Goal: Task Accomplishment & Management: Manage account settings

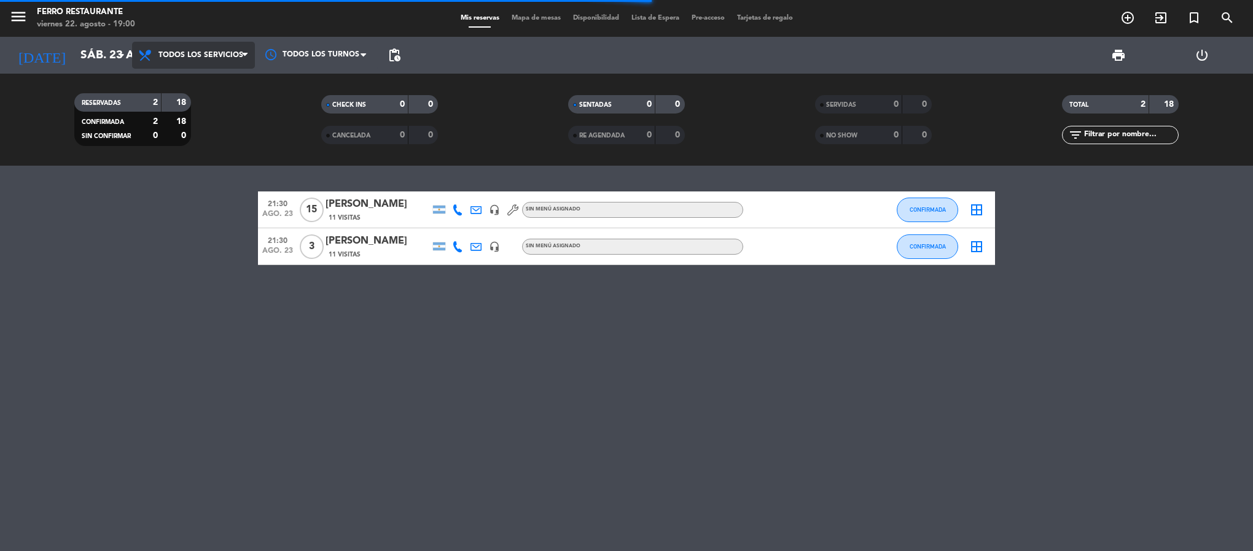
click at [175, 52] on span "Todos los servicios" at bounding box center [200, 55] width 85 height 9
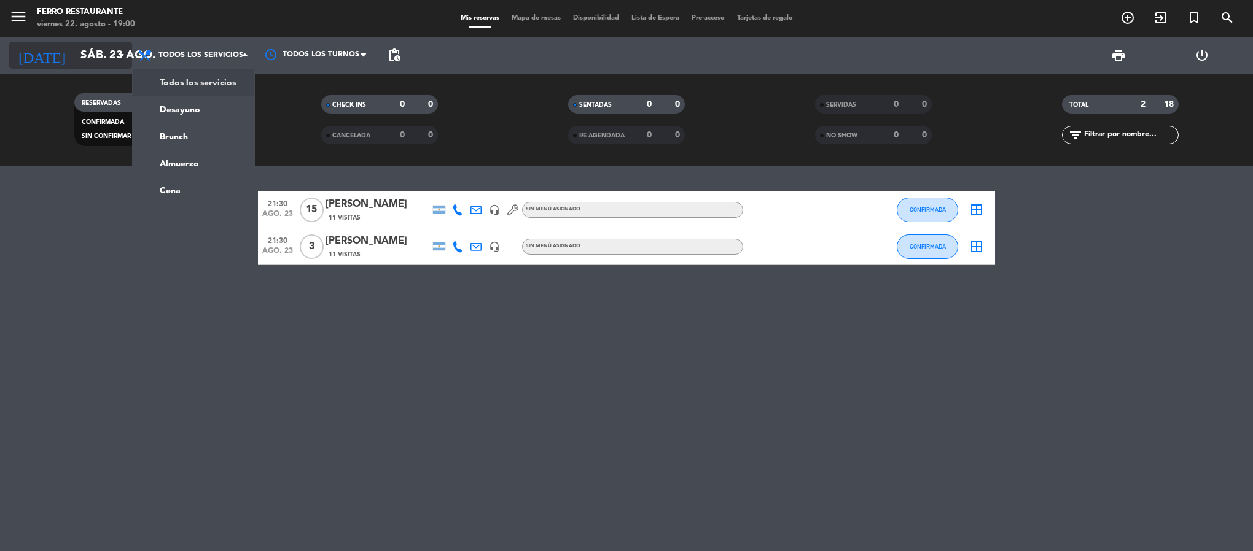
click at [107, 68] on input "sáb. 23 ago." at bounding box center [148, 55] width 148 height 26
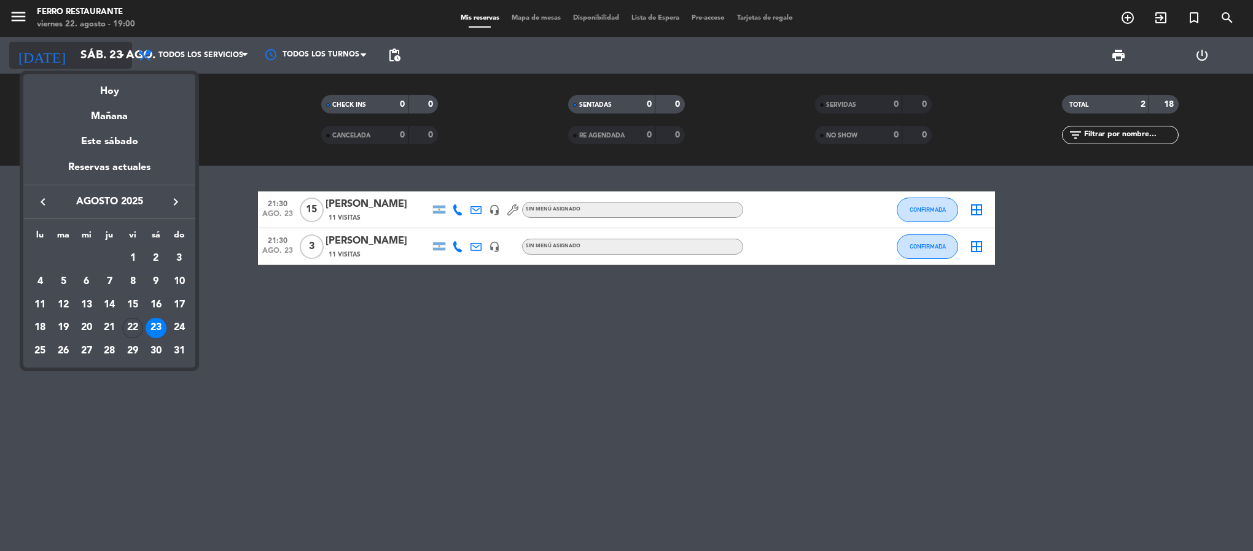
click at [107, 68] on div "semana que viene esta semana semana previa misma semana del año anterior Hoy Ma…" at bounding box center [109, 218] width 172 height 300
click at [111, 92] on div "Hoy" at bounding box center [109, 86] width 172 height 25
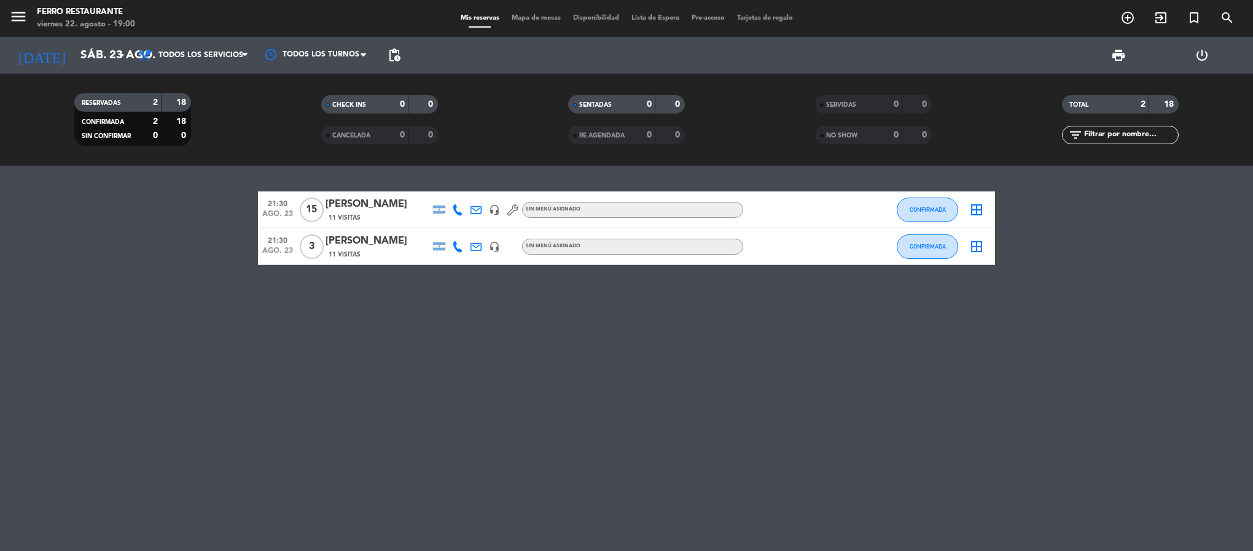
type input "vie. 22 ago."
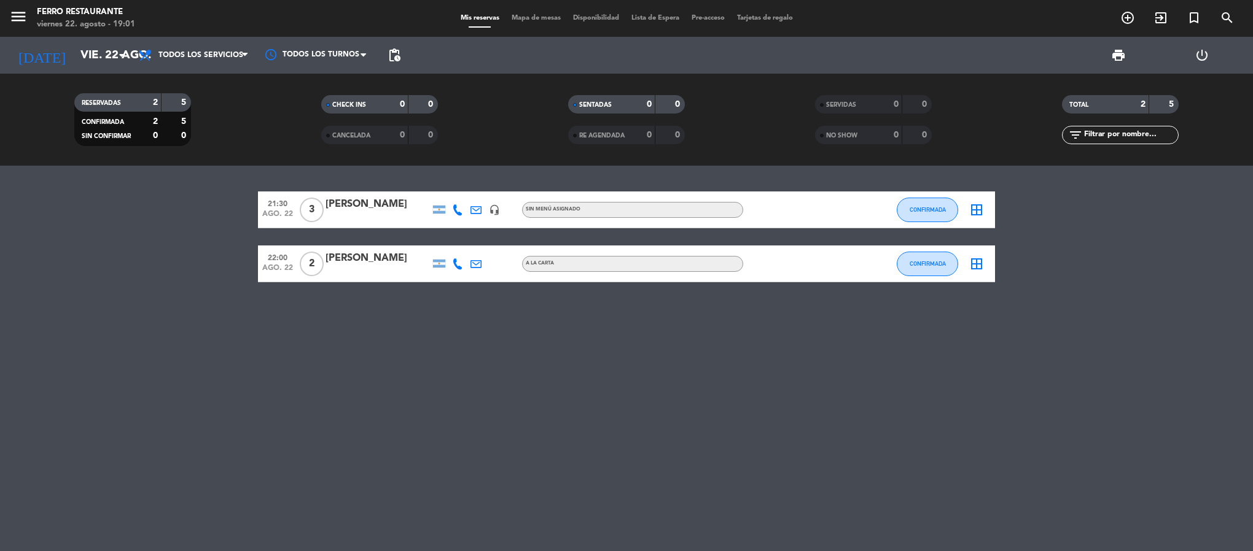
click at [978, 270] on icon "border_all" at bounding box center [976, 264] width 15 height 15
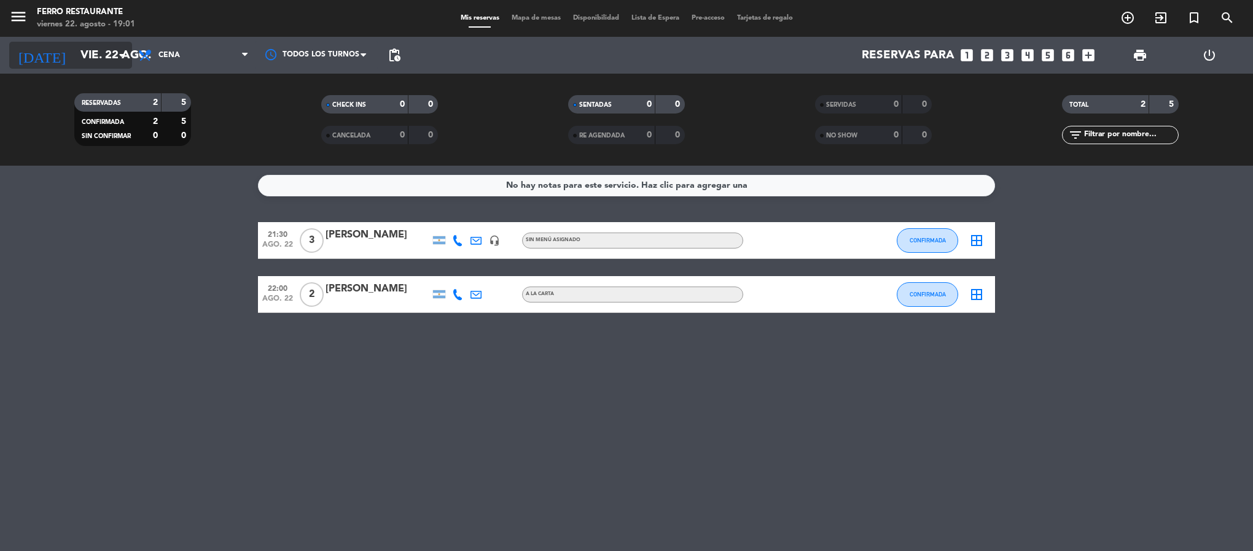
click at [96, 52] on input "vie. 22 ago." at bounding box center [148, 55] width 148 height 26
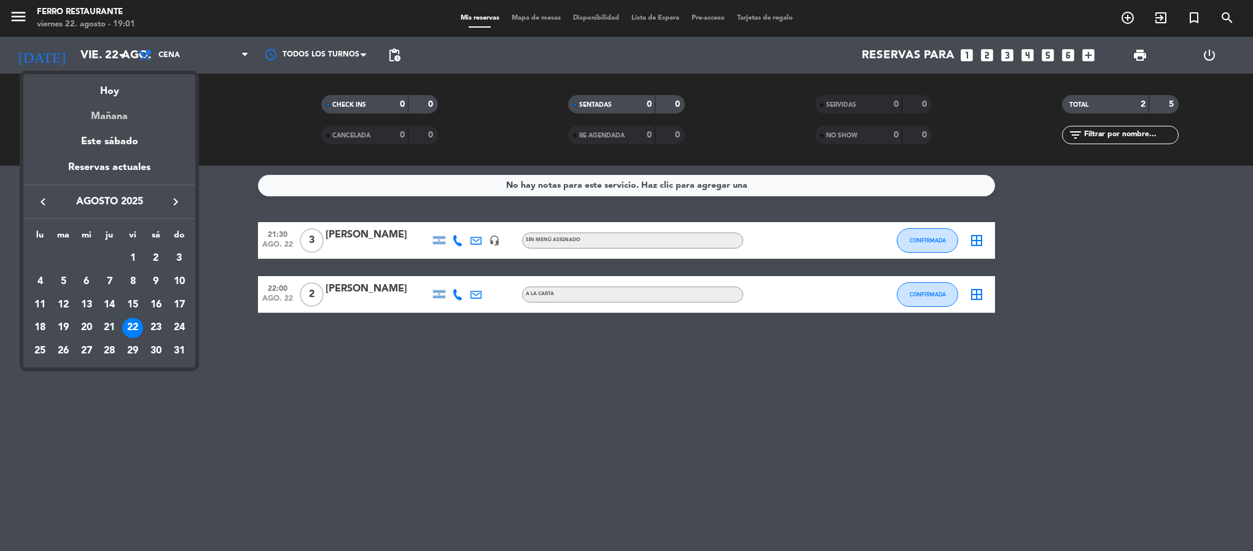
click at [116, 123] on div "Mañana" at bounding box center [109, 111] width 172 height 25
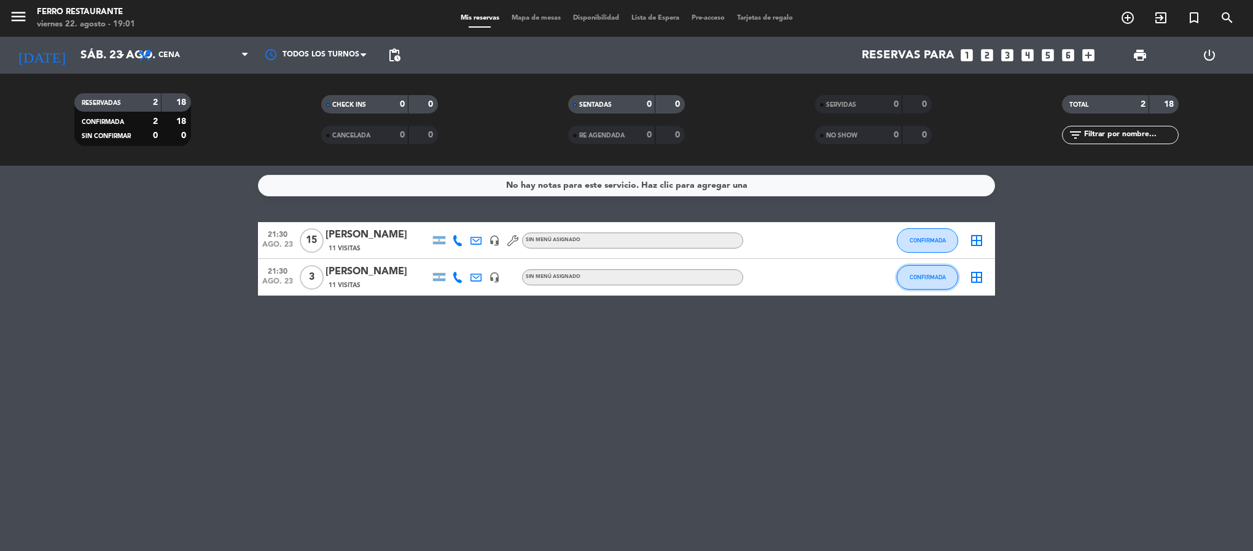
click at [947, 282] on button "CONFIRMADA" at bounding box center [926, 277] width 61 height 25
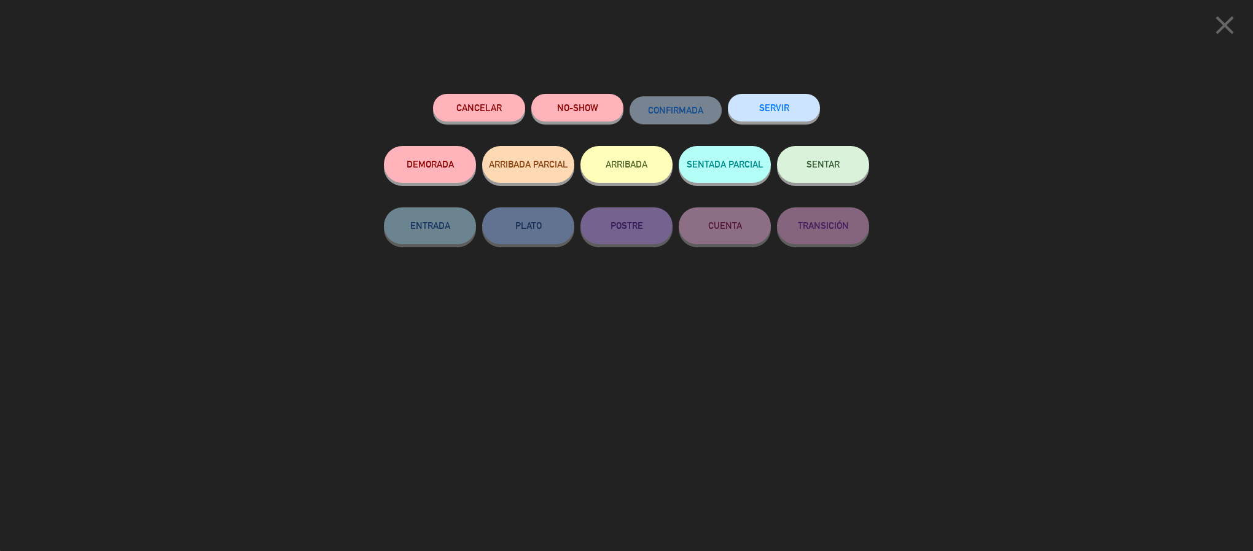
click at [497, 107] on button "Cancelar" at bounding box center [479, 108] width 92 height 28
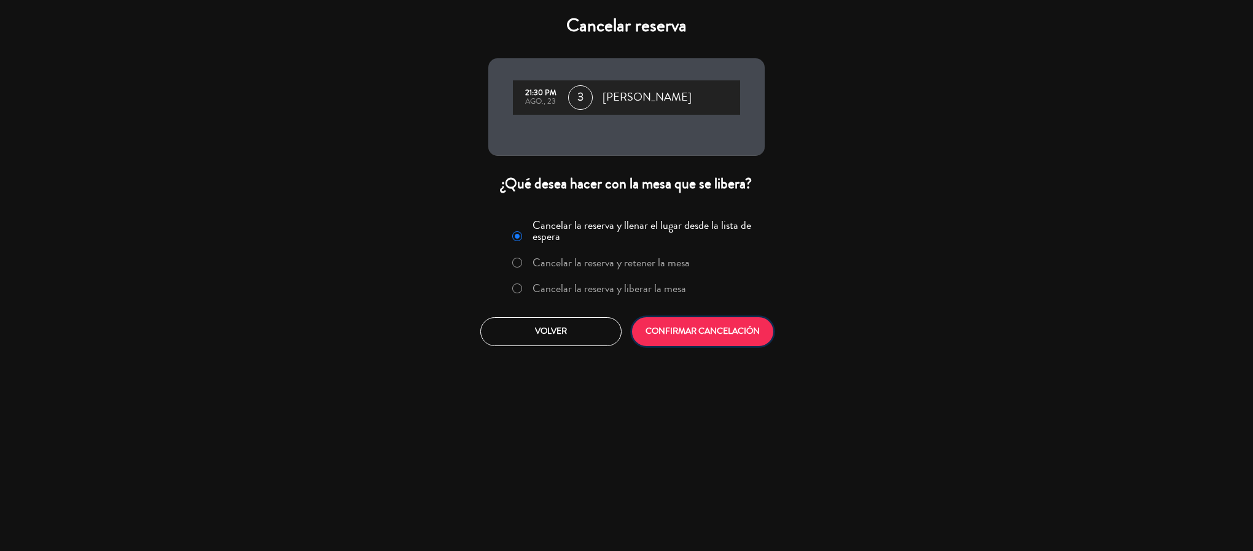
click at [697, 346] on button "CONFIRMAR CANCELACIÓN" at bounding box center [702, 331] width 141 height 29
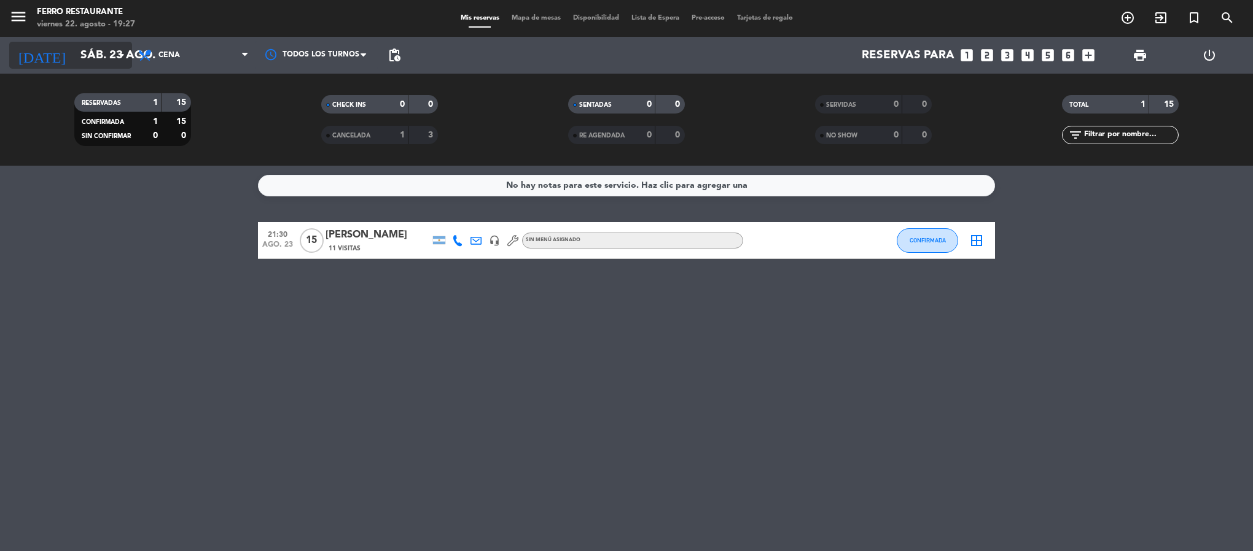
click at [105, 50] on input "sáb. 23 ago." at bounding box center [148, 55] width 148 height 26
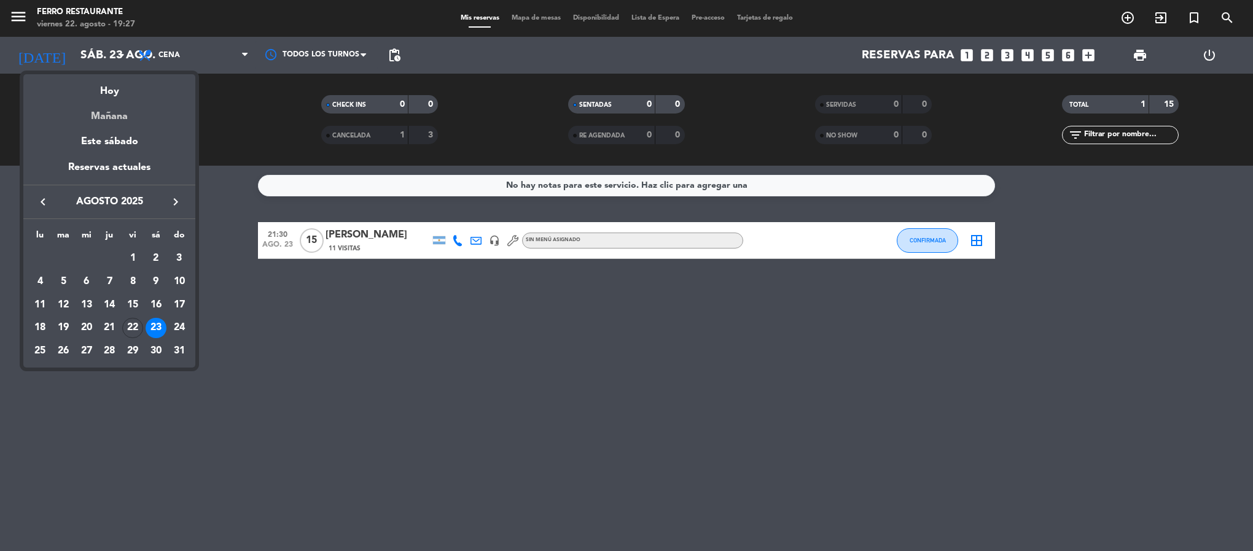
click at [113, 102] on div "Mañana" at bounding box center [109, 111] width 172 height 25
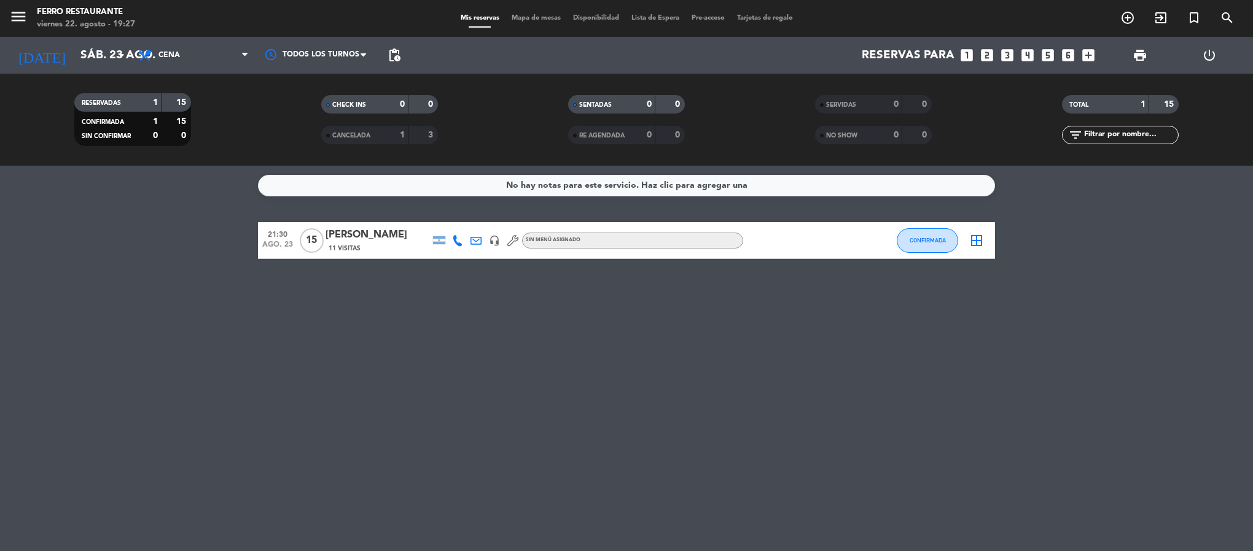
drag, startPoint x: 197, startPoint y: 47, endPoint x: 199, endPoint y: 71, distance: 24.0
click at [199, 71] on div "Todos los servicios Desayuno Brunch Almuerzo Cena Cena Todos los servicios Desa…" at bounding box center [193, 55] width 123 height 37
click at [195, 58] on span "Cena" at bounding box center [193, 55] width 123 height 27
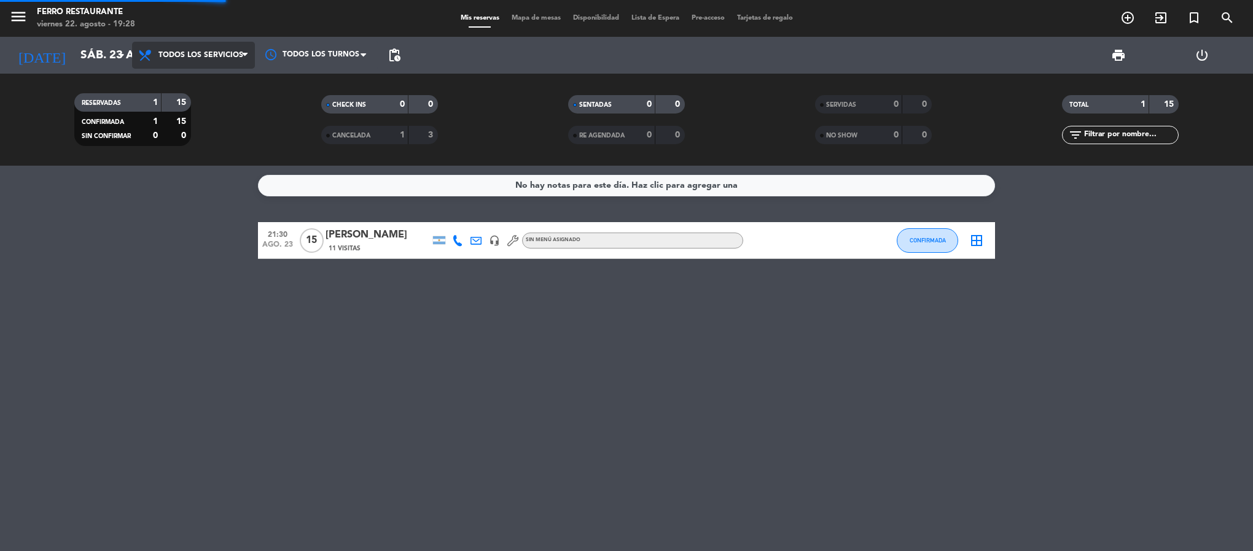
click at [192, 88] on div "menu Ferro Restaurante viernes 22. agosto - 19:28 Mis reservas Mapa de mesas Di…" at bounding box center [626, 83] width 1253 height 166
click at [116, 68] on input "sáb. 23 ago." at bounding box center [148, 55] width 148 height 26
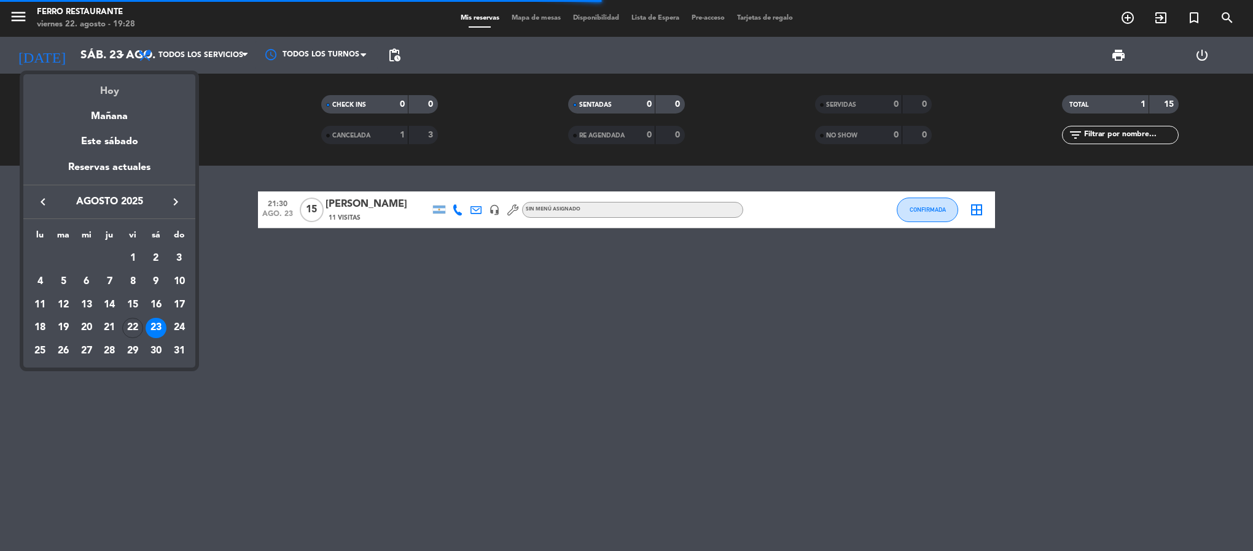
click at [116, 85] on div "Hoy" at bounding box center [109, 86] width 172 height 25
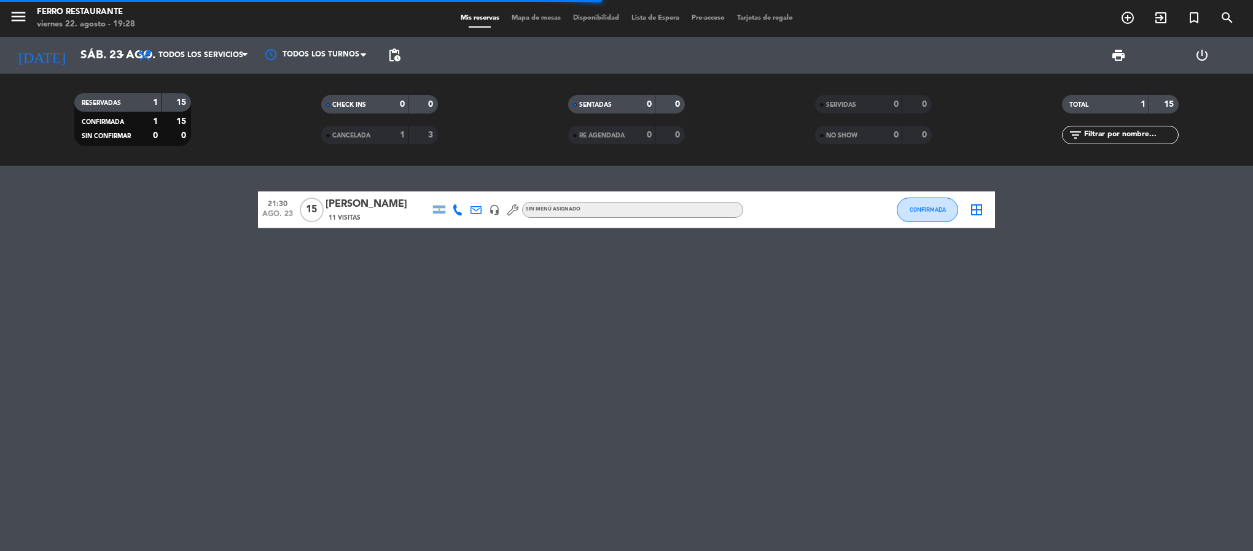
type input "vie. 22 ago."
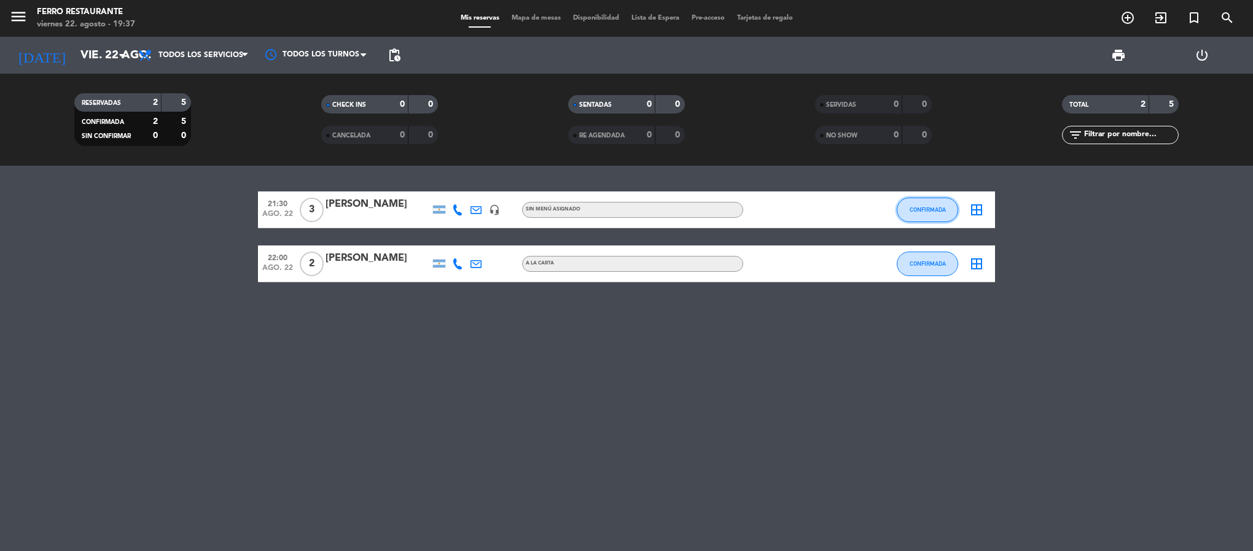
click at [936, 213] on span "CONFIRMADA" at bounding box center [927, 209] width 36 height 7
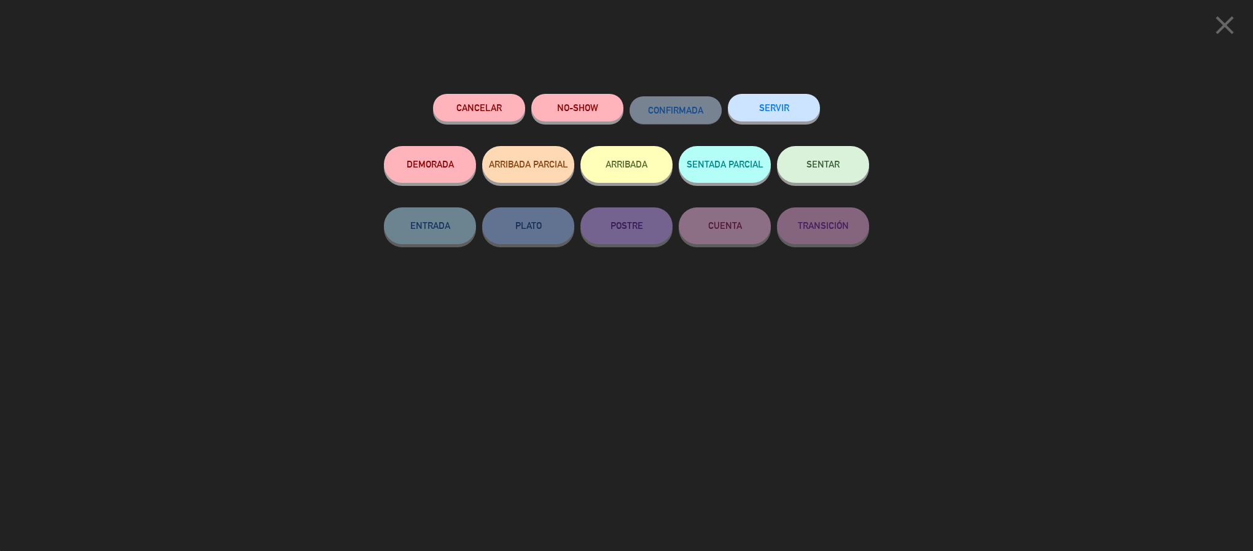
click at [492, 117] on button "Cancelar" at bounding box center [479, 108] width 92 height 28
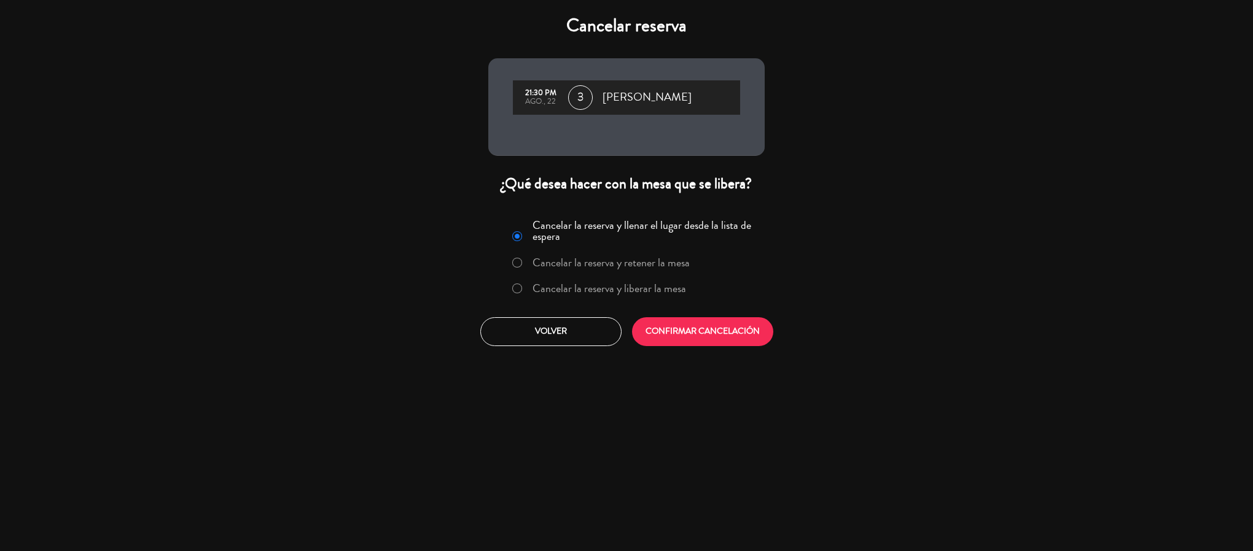
click at [634, 294] on label "Cancelar la reserva y liberar la mesa" at bounding box center [609, 288] width 154 height 11
click at [731, 346] on button "CONFIRMAR CANCELACIÓN" at bounding box center [702, 331] width 141 height 29
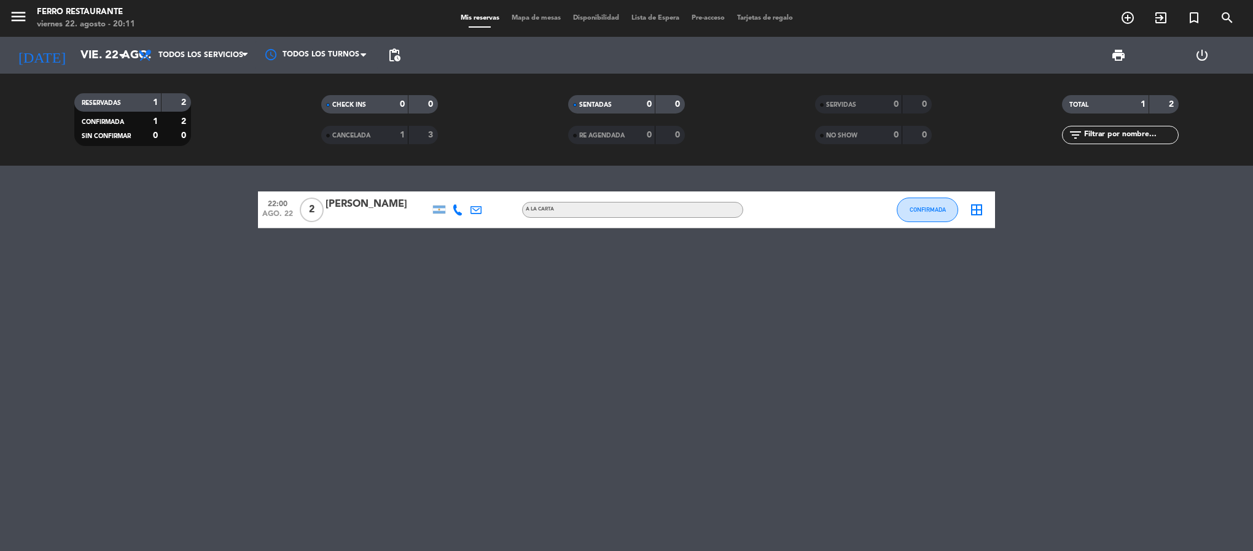
click at [868, 218] on div at bounding box center [869, 210] width 33 height 36
click at [921, 213] on span "CONFIRMADA" at bounding box center [927, 209] width 36 height 7
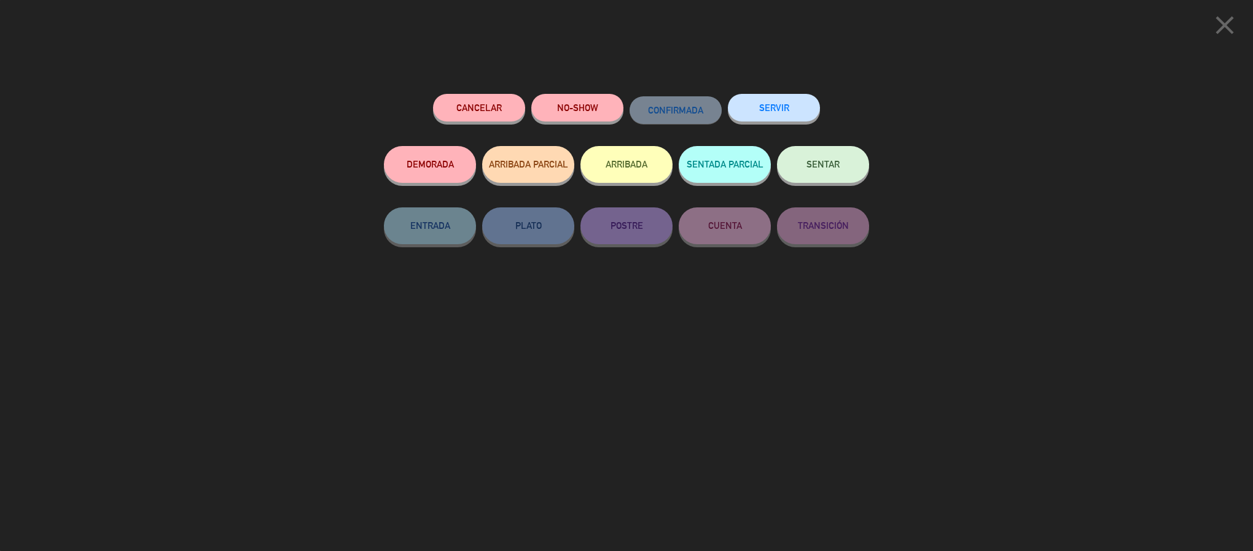
click at [1233, 17] on icon "close" at bounding box center [1224, 25] width 31 height 31
